Goal: Task Accomplishment & Management: Use online tool/utility

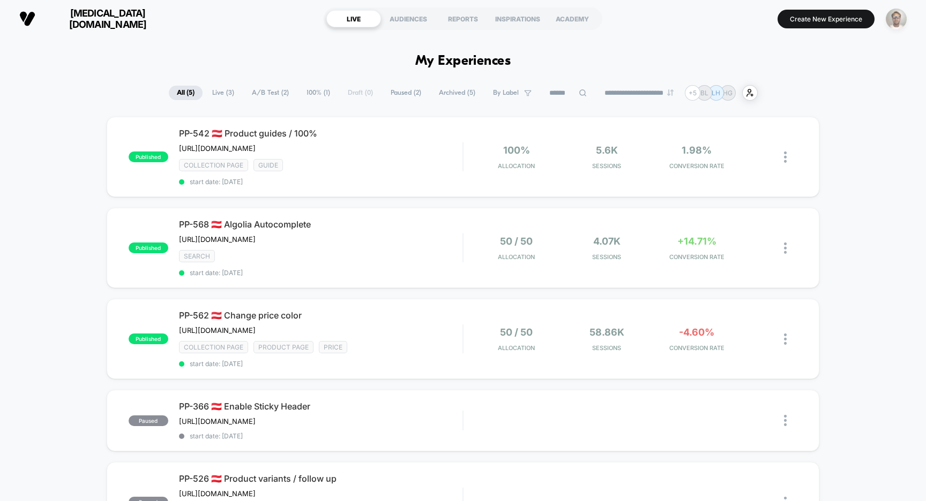
click at [900, 18] on img "button" at bounding box center [895, 19] width 21 height 21
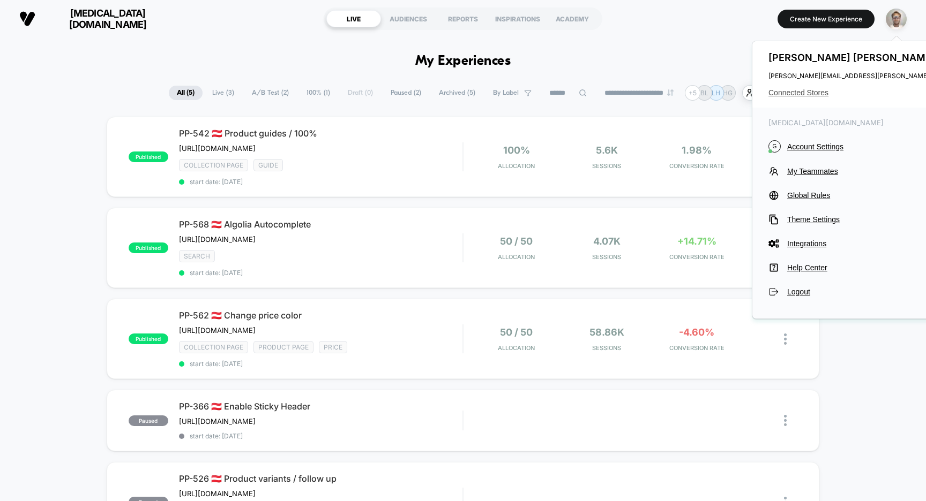
click at [807, 94] on span "Connected Stores" at bounding box center [900, 92] width 265 height 9
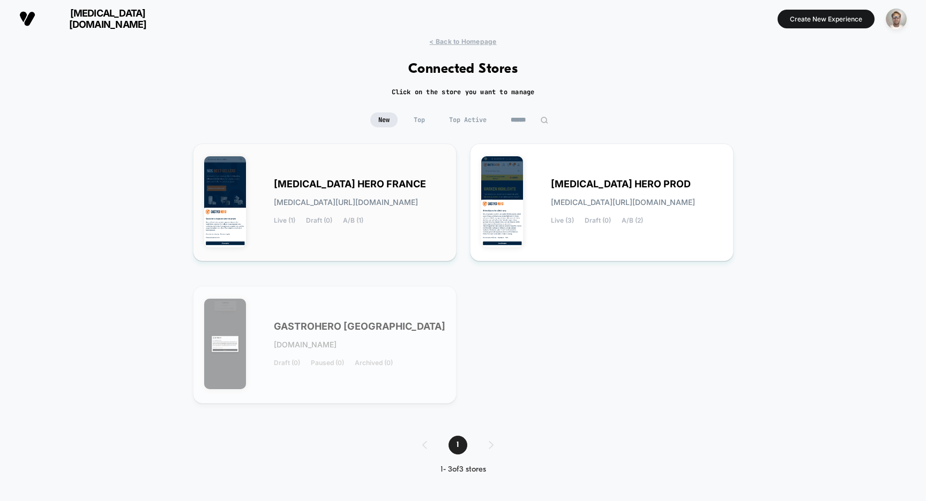
click at [381, 193] on div "[MEDICAL_DATA] HERO FRANCE [MEDICAL_DATA][URL][DOMAIN_NAME] Live (1) Draft (0) …" at bounding box center [359, 203] width 171 height 44
